Goal: Task Accomplishment & Management: Manage account settings

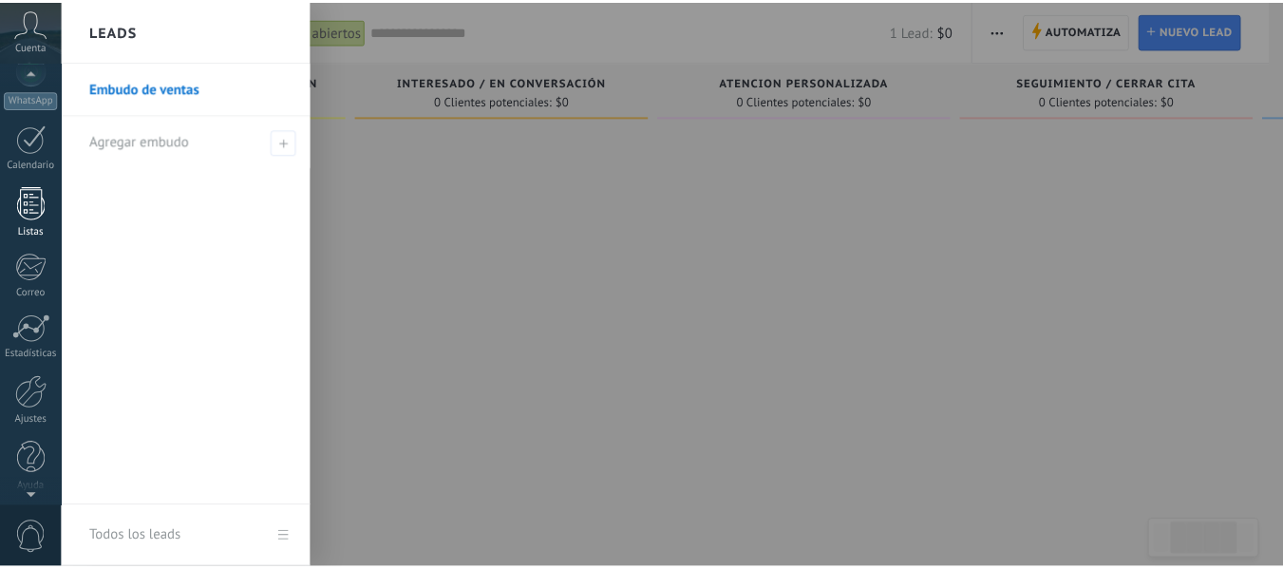
scroll to position [221, 0]
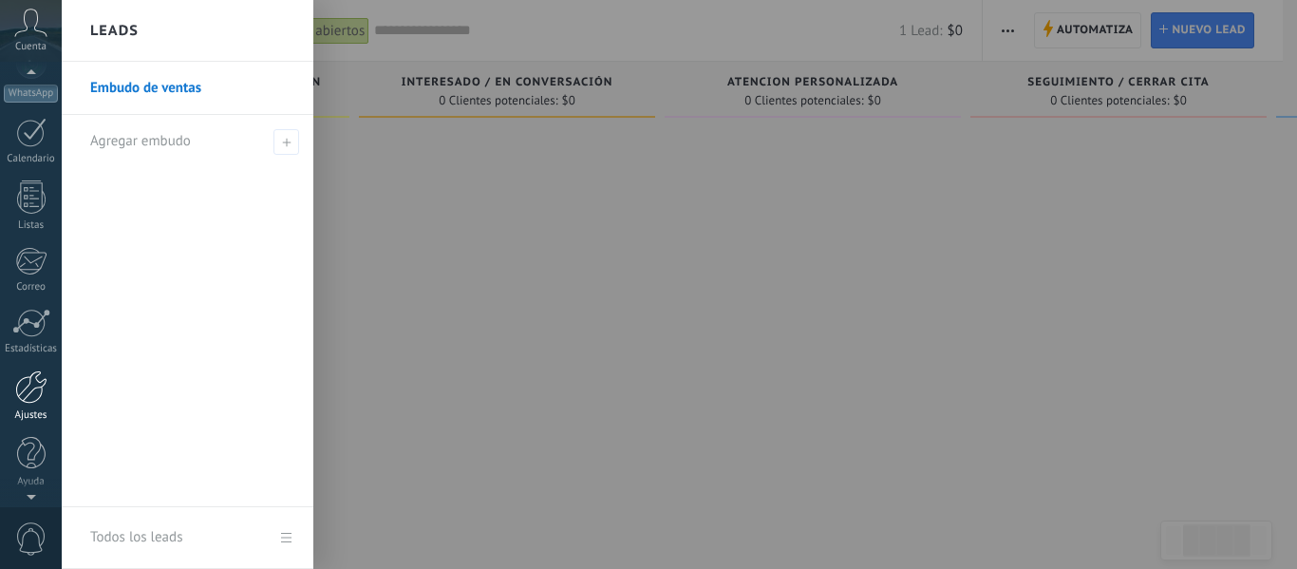
click at [44, 395] on div at bounding box center [31, 386] width 32 height 33
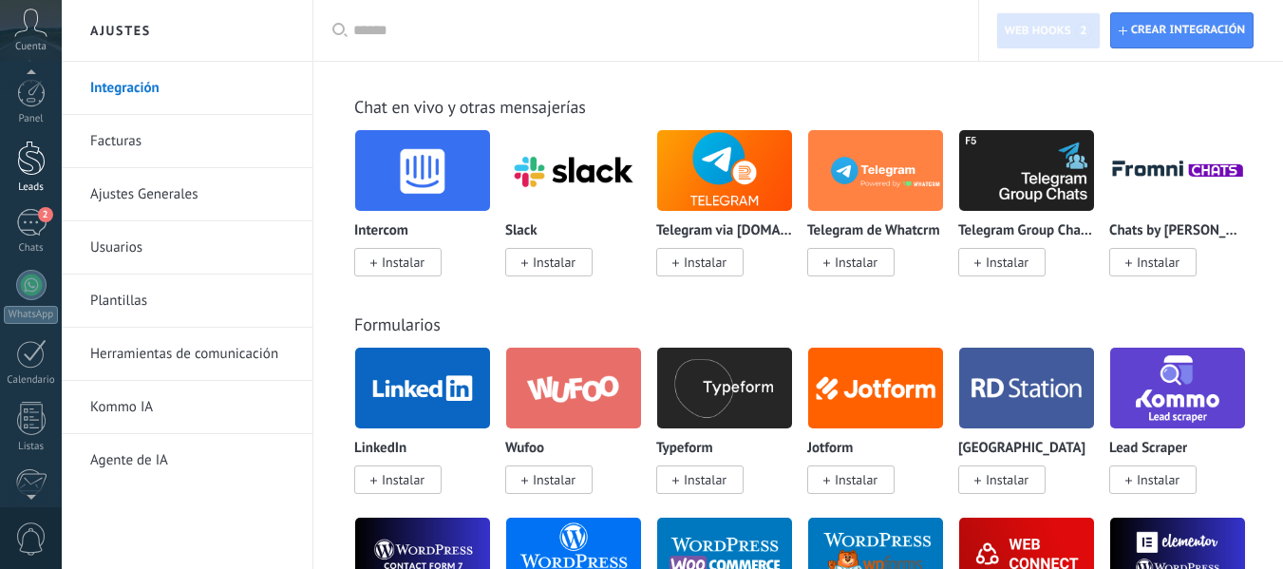
click at [37, 173] on div at bounding box center [31, 158] width 28 height 35
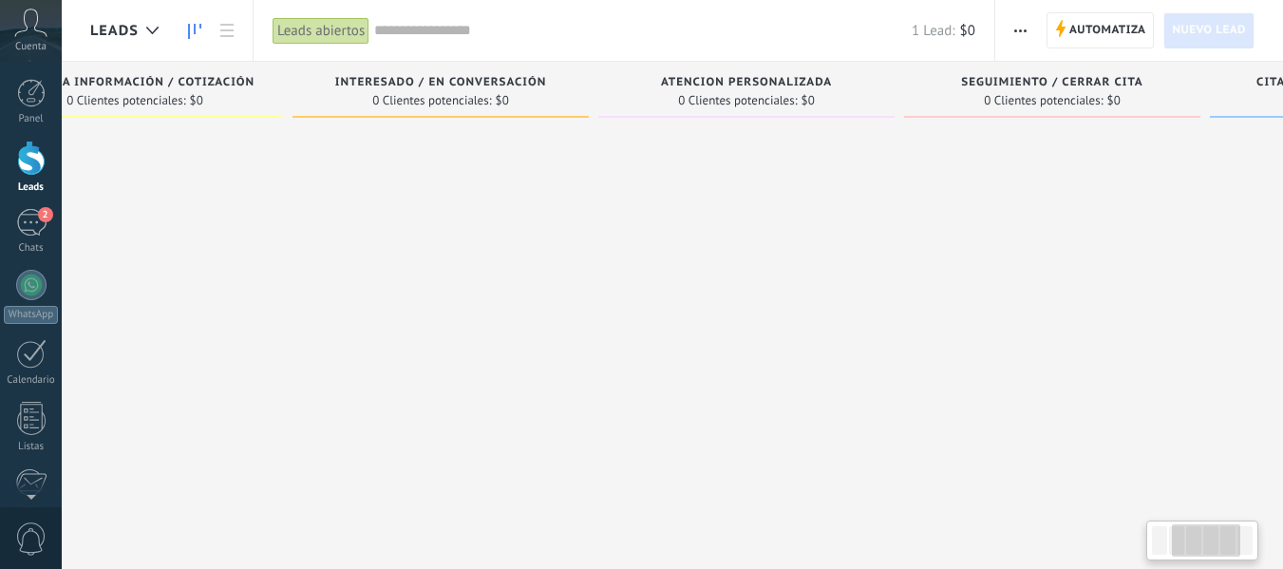
drag, startPoint x: 861, startPoint y: 196, endPoint x: 449, endPoint y: 204, distance: 412.2
click at [449, 204] on div at bounding box center [440, 286] width 296 height 321
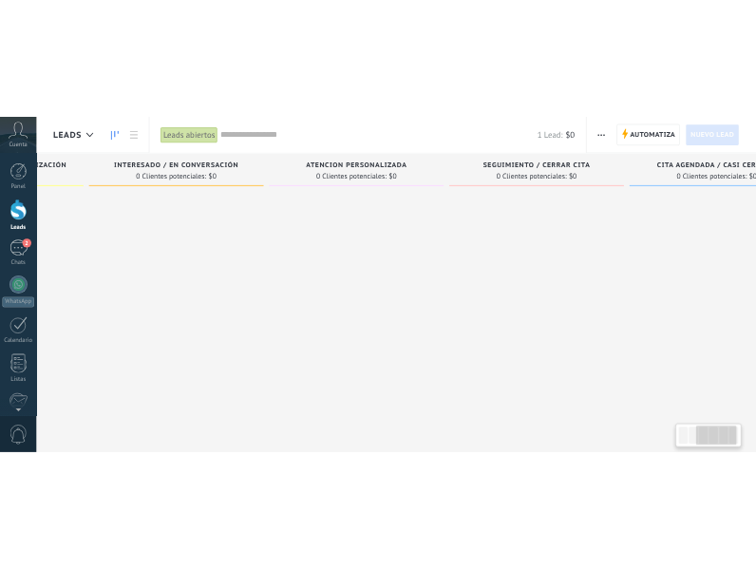
scroll to position [0, 578]
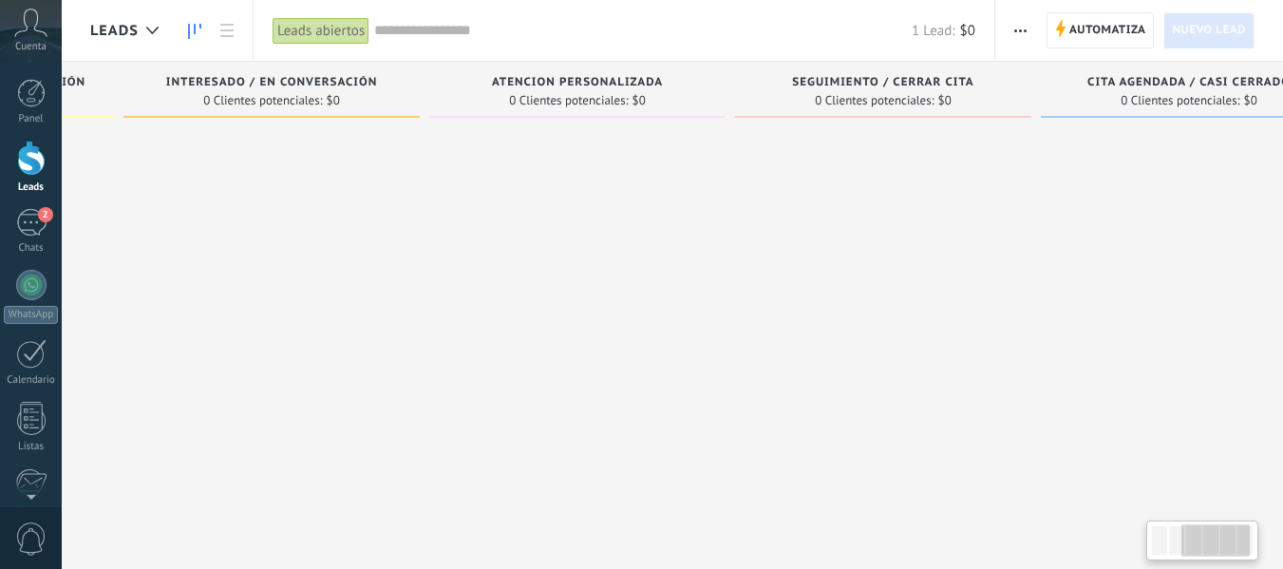
drag, startPoint x: 905, startPoint y: 193, endPoint x: 739, endPoint y: 194, distance: 166.2
click at [739, 194] on div at bounding box center [883, 286] width 296 height 321
drag, startPoint x: 491, startPoint y: 81, endPoint x: 633, endPoint y: 80, distance: 142.4
click at [661, 76] on span "Atencion Personalizada" at bounding box center [577, 82] width 171 height 13
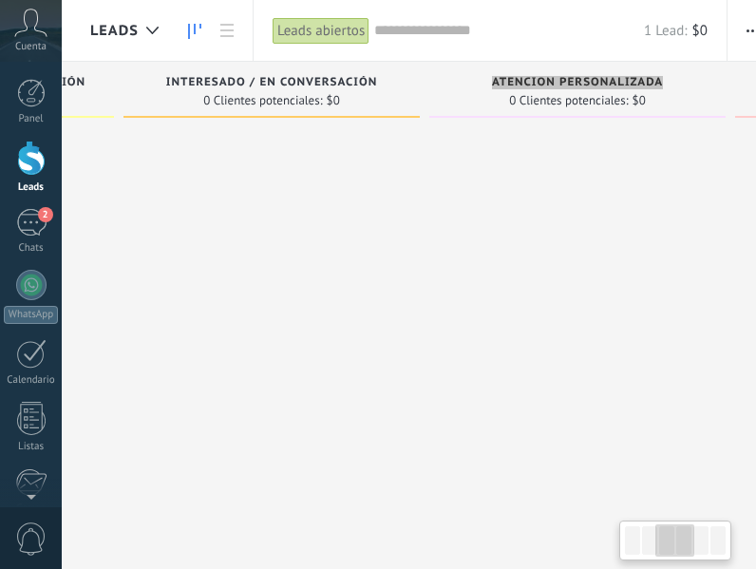
type textarea "**********"
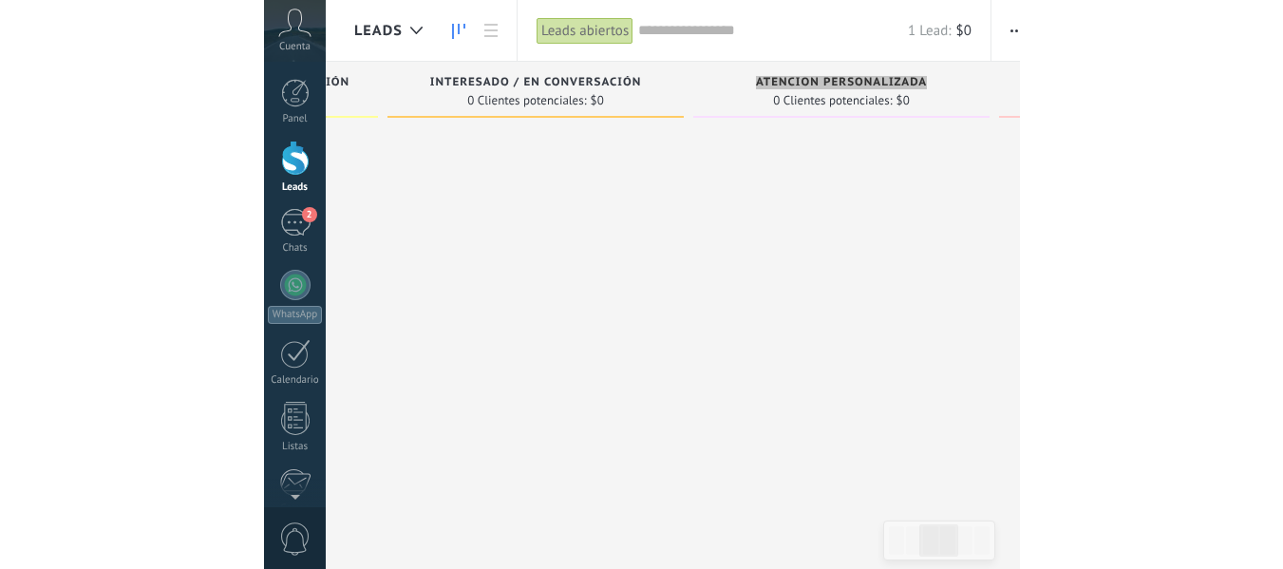
scroll to position [28, 0]
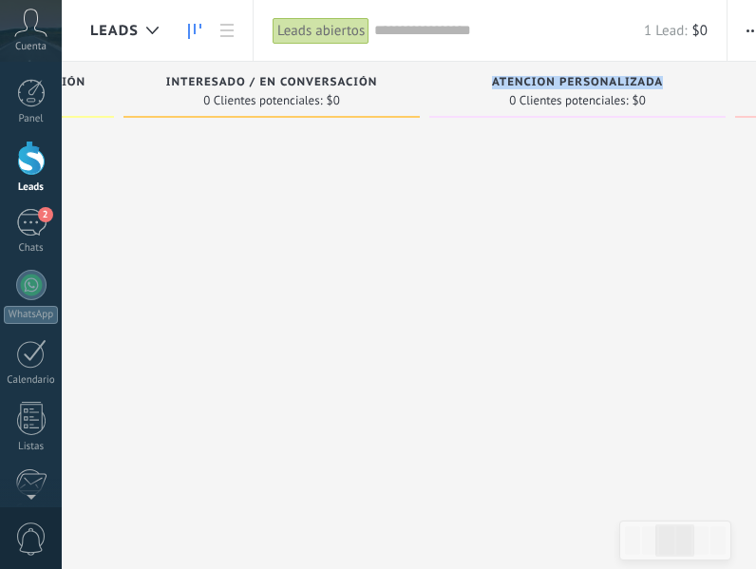
click at [562, 302] on div at bounding box center [577, 286] width 296 height 321
click at [536, 215] on div at bounding box center [577, 286] width 296 height 321
click at [536, 214] on div at bounding box center [577, 286] width 296 height 321
click at [407, 215] on div at bounding box center [271, 286] width 296 height 321
click at [28, 96] on div at bounding box center [31, 93] width 28 height 28
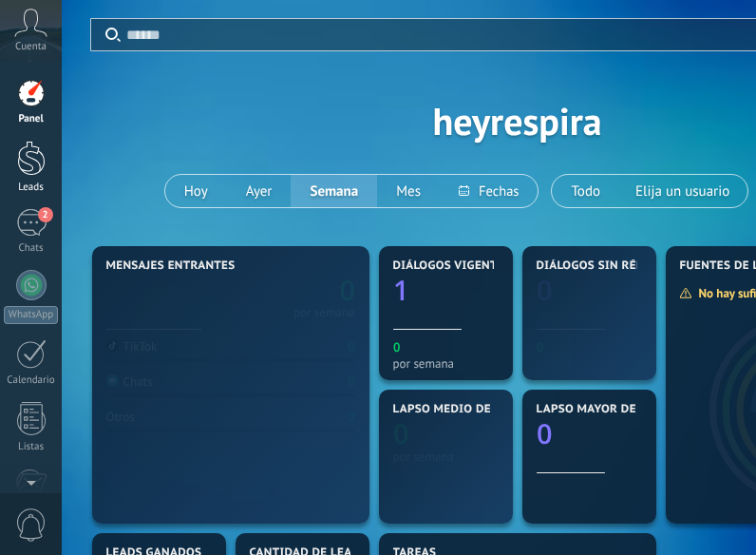
click at [33, 164] on div at bounding box center [31, 158] width 28 height 35
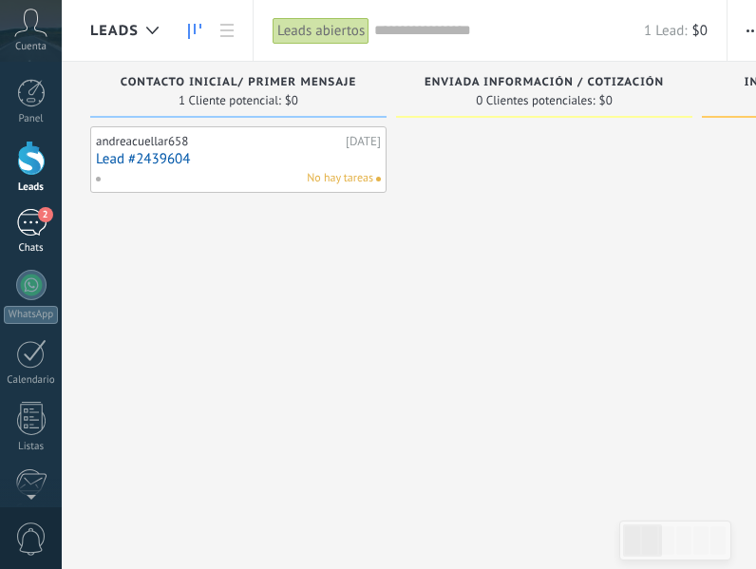
click at [36, 229] on div "2" at bounding box center [31, 223] width 30 height 28
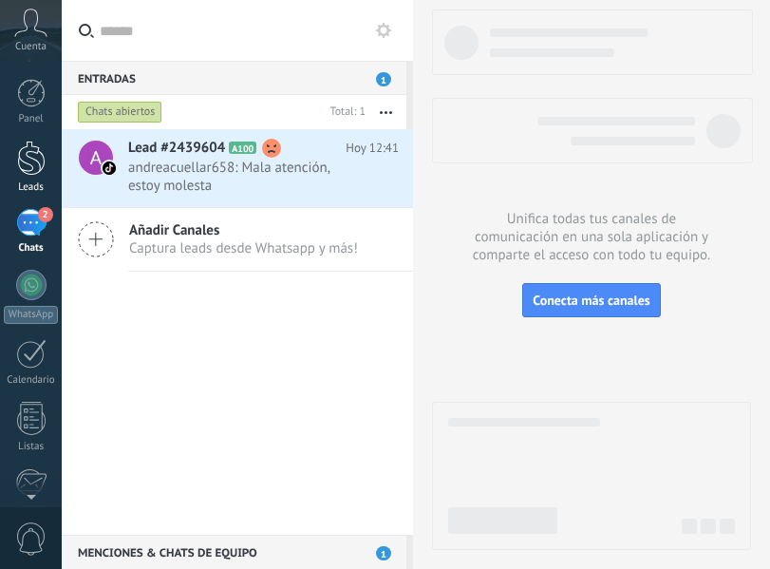
click at [39, 179] on link "Leads" at bounding box center [31, 167] width 62 height 53
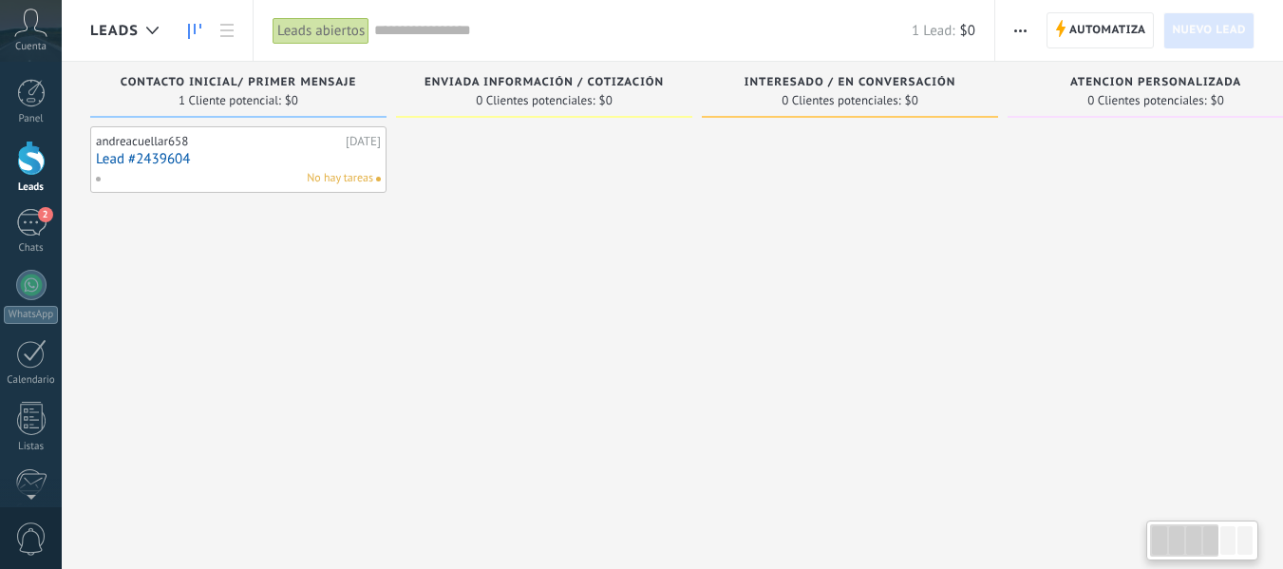
drag, startPoint x: 720, startPoint y: 301, endPoint x: 757, endPoint y: 293, distance: 37.8
click at [757, 293] on div at bounding box center [850, 286] width 296 height 321
